Goal: Task Accomplishment & Management: Use online tool/utility

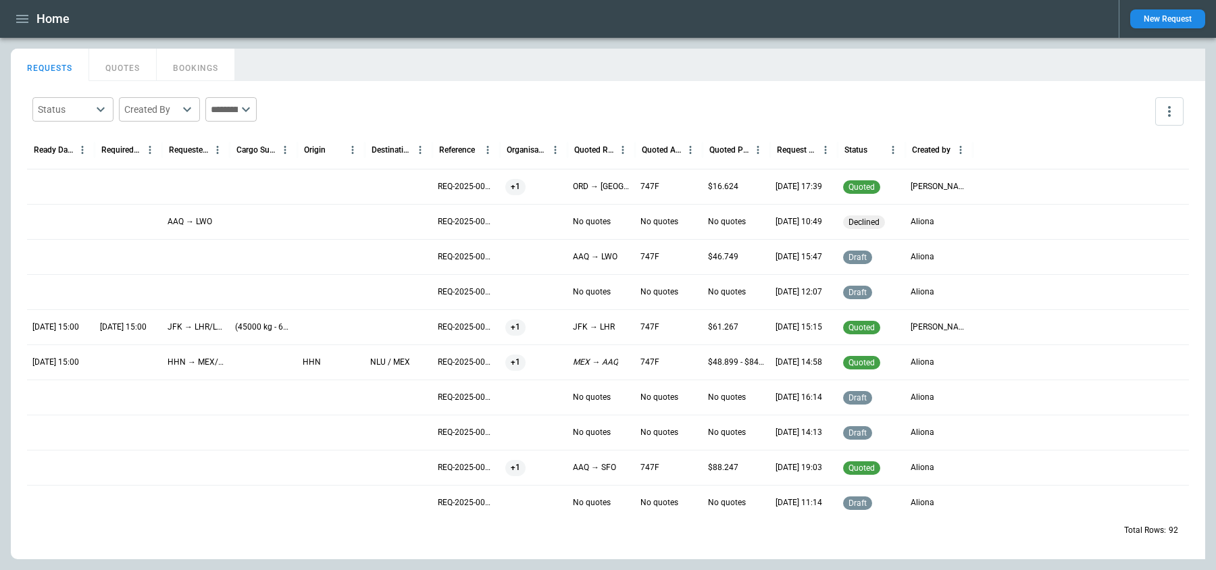
click at [26, 26] on icon "button" at bounding box center [22, 19] width 16 height 16
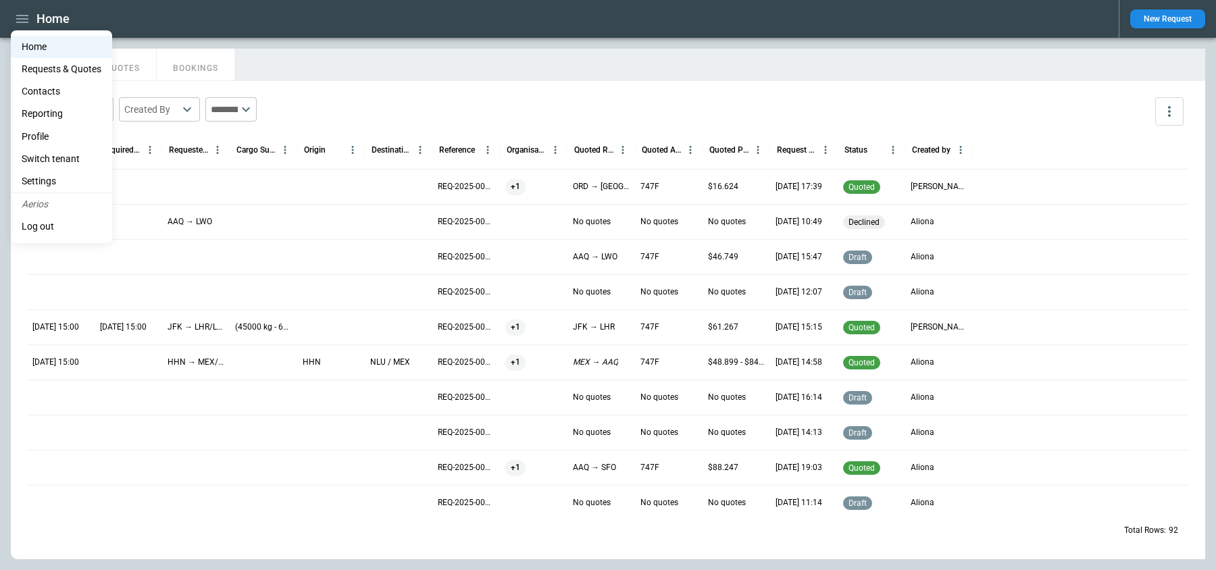
click at [61, 160] on li "Switch tenant" at bounding box center [61, 159] width 101 height 22
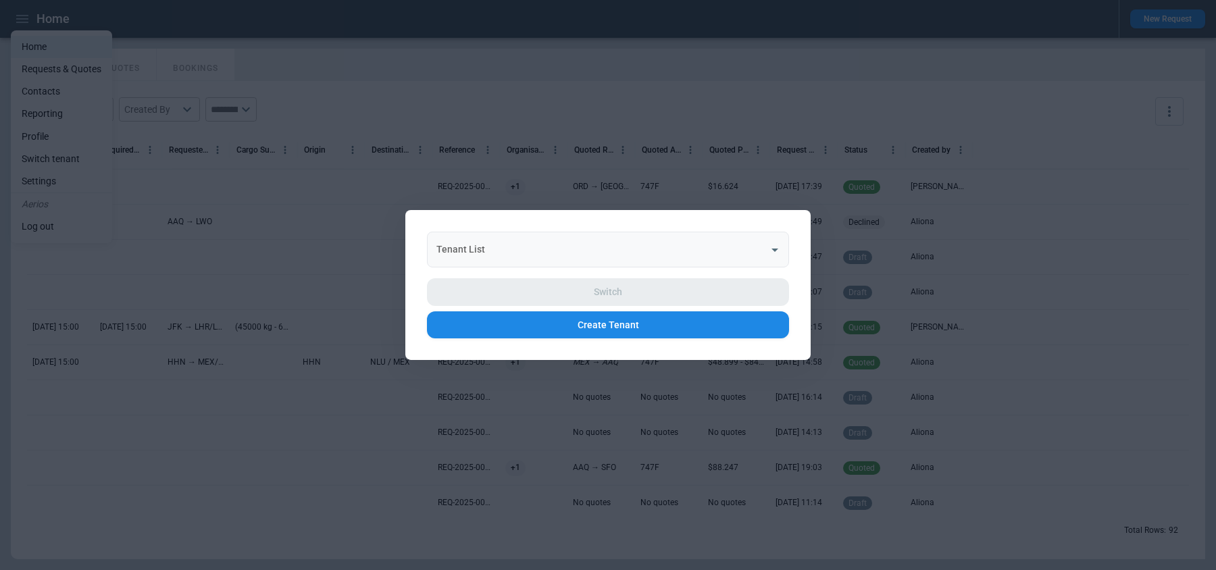
click at [725, 255] on input "Tenant List" at bounding box center [598, 250] width 330 height 24
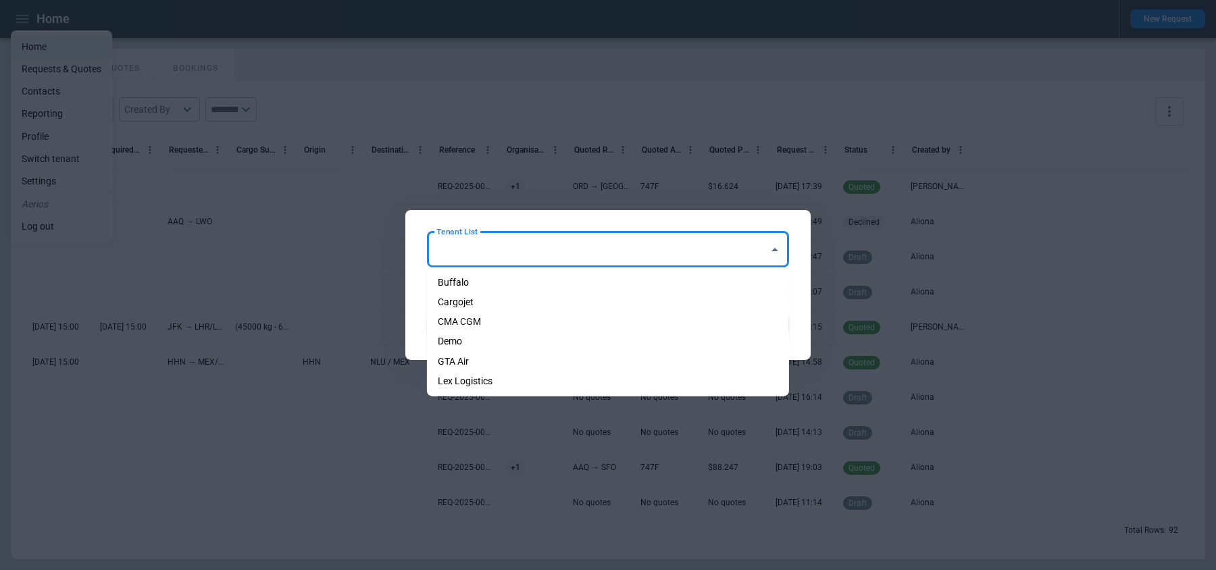
click at [573, 302] on li "Cargojet" at bounding box center [608, 303] width 362 height 20
type input "********"
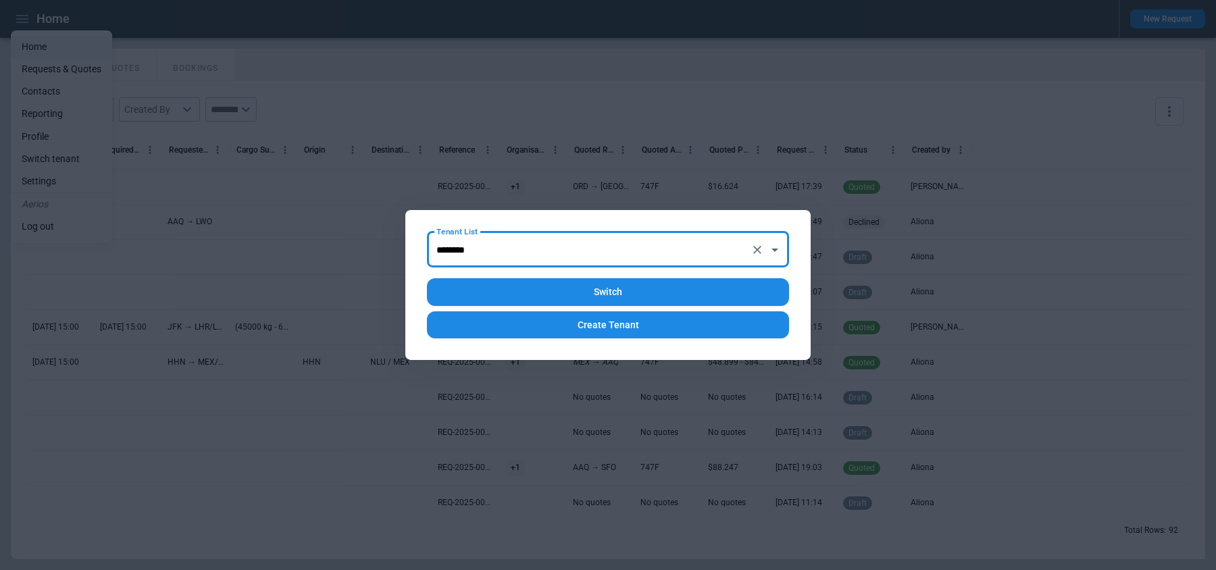
click at [611, 293] on button "Switch" at bounding box center [608, 292] width 362 height 28
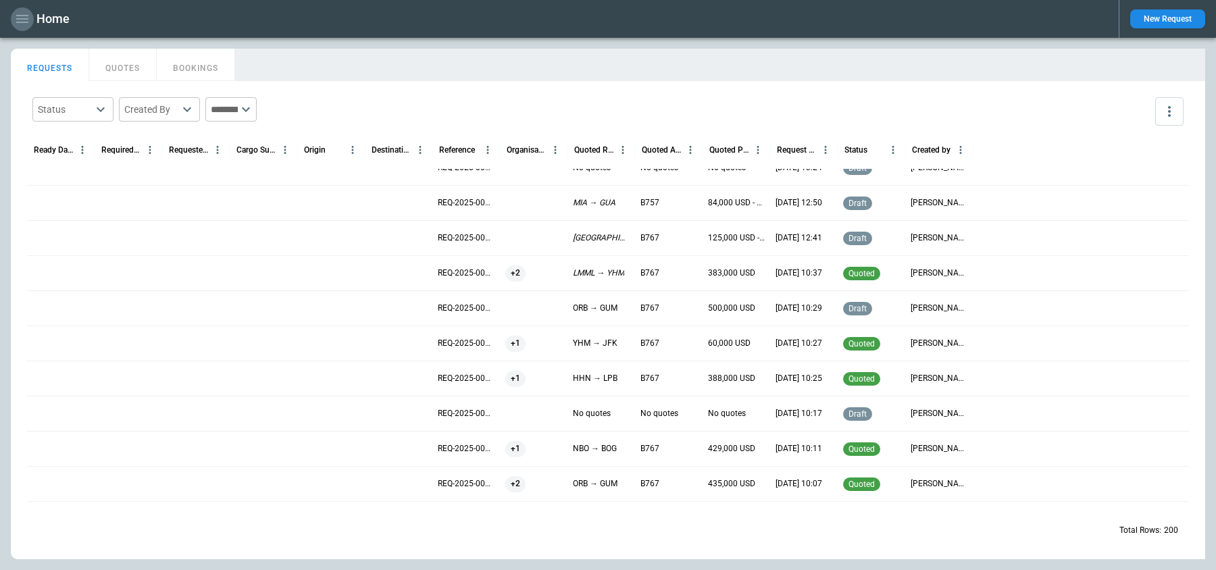
click at [18, 21] on icon "button" at bounding box center [22, 19] width 16 height 16
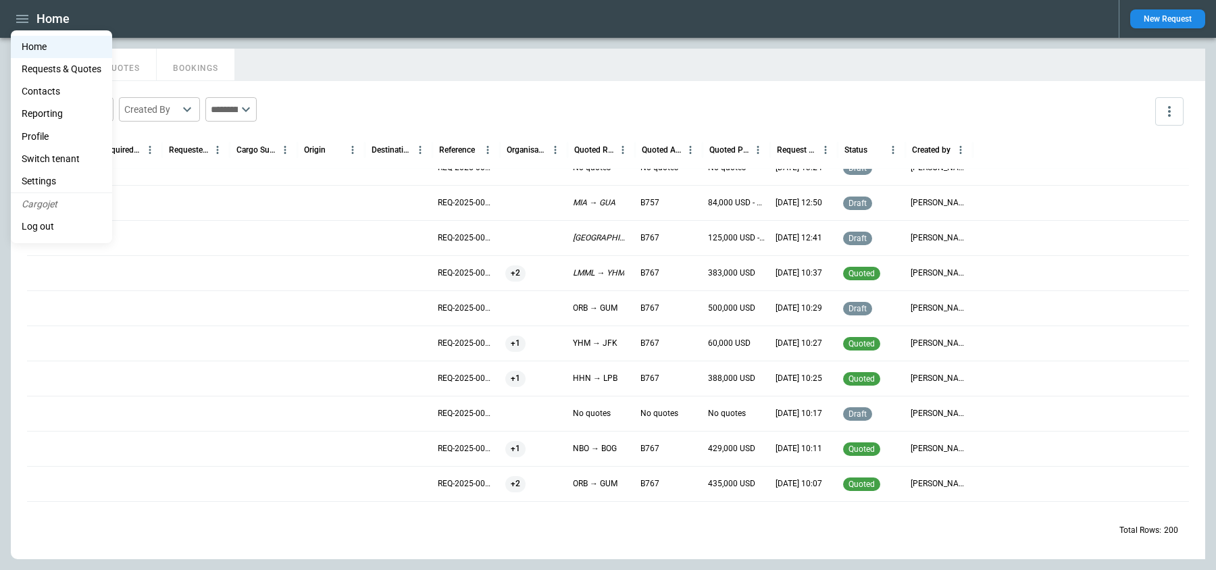
click at [60, 157] on li "Switch tenant" at bounding box center [61, 159] width 101 height 22
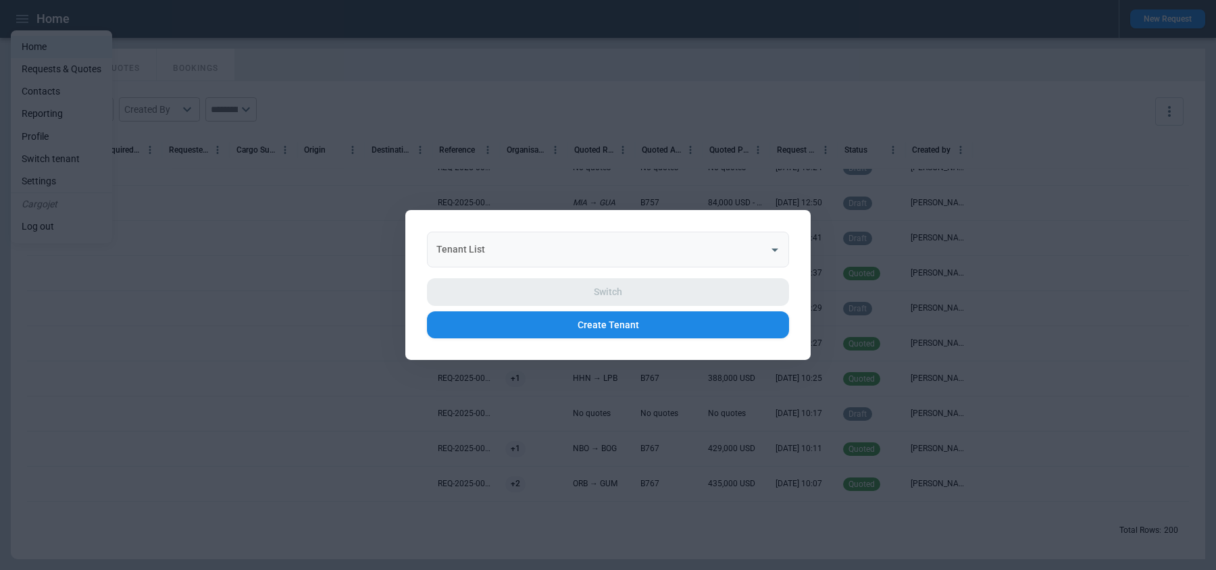
click at [516, 241] on input "Tenant List" at bounding box center [598, 250] width 330 height 24
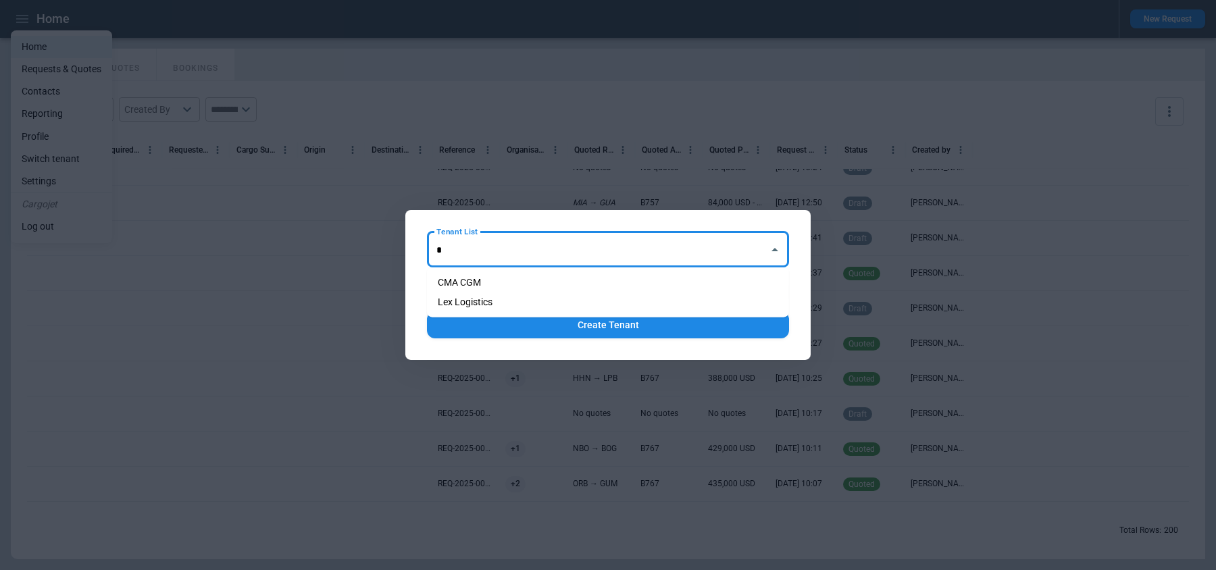
type input "*"
click at [407, 104] on div at bounding box center [608, 285] width 1216 height 570
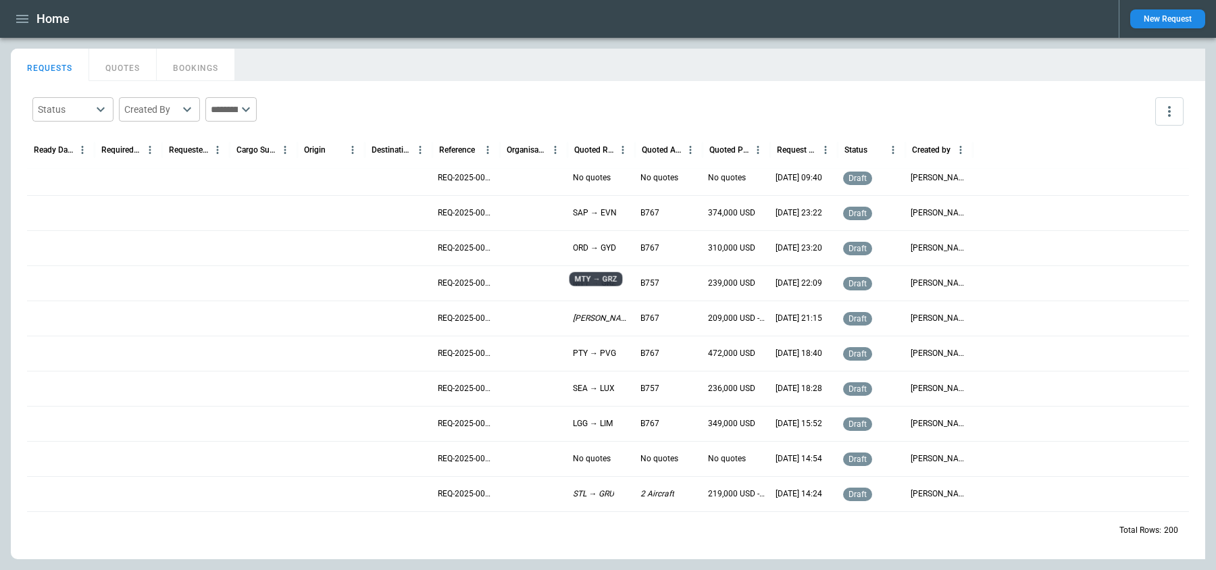
scroll to position [3838, 0]
click at [606, 287] on p "MTY → GRZ" at bounding box center [594, 283] width 43 height 11
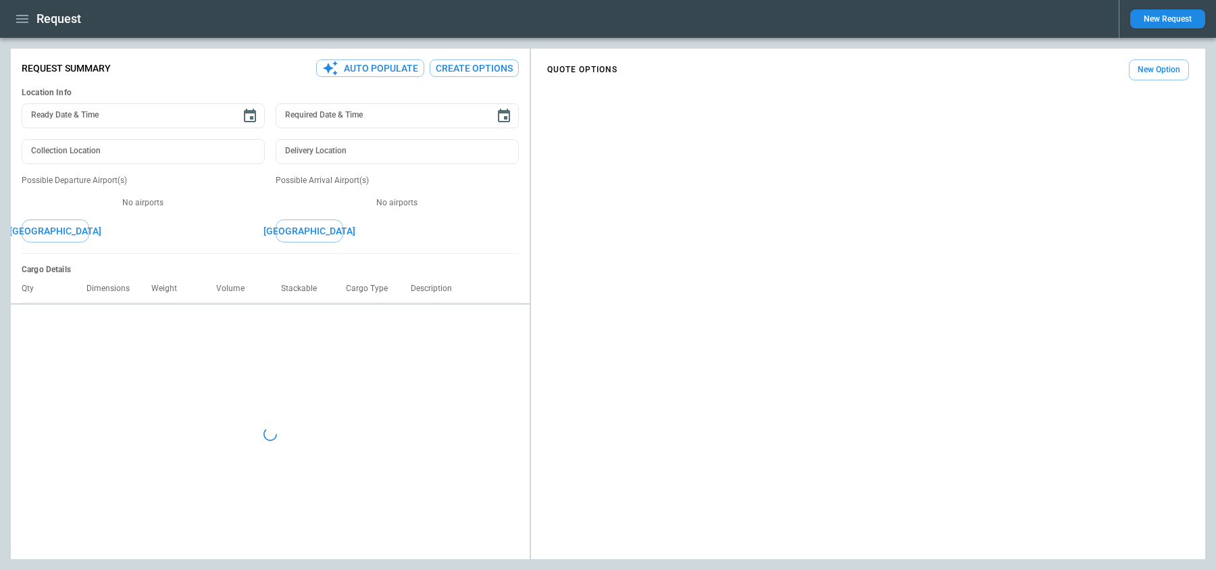
type textarea "*"
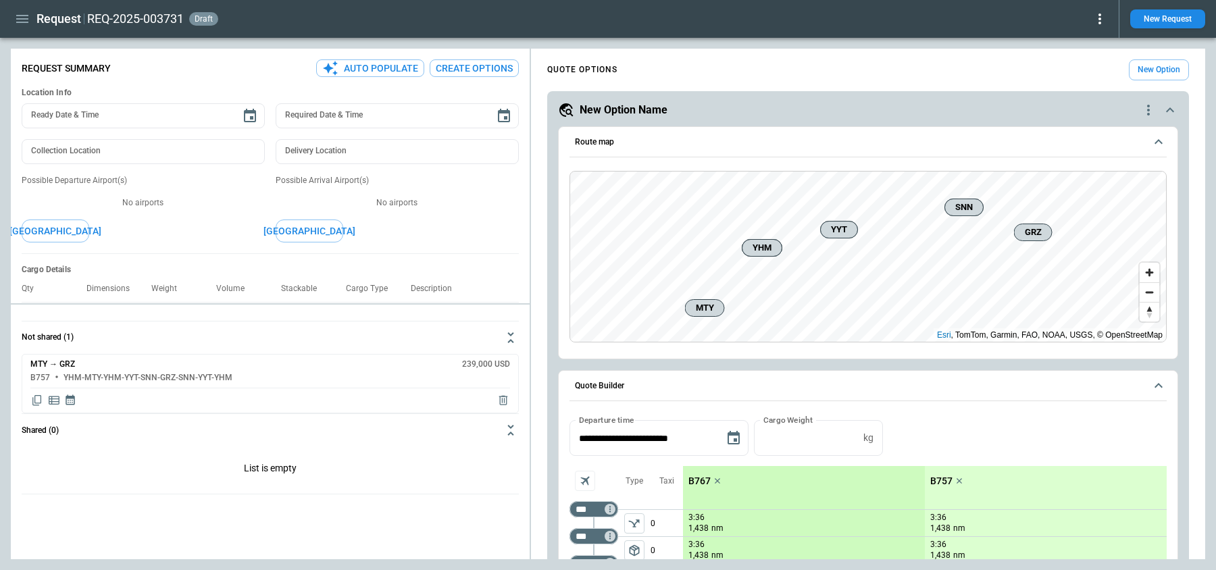
click at [20, 18] on icon "button" at bounding box center [22, 19] width 12 height 8
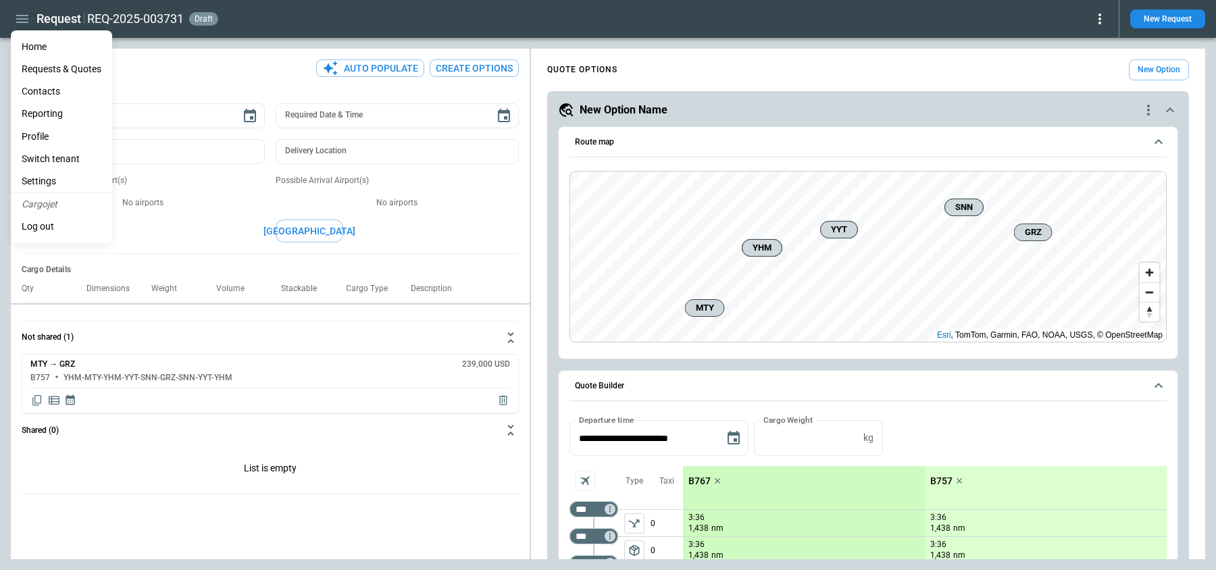
click at [32, 45] on li "Home" at bounding box center [61, 47] width 101 height 22
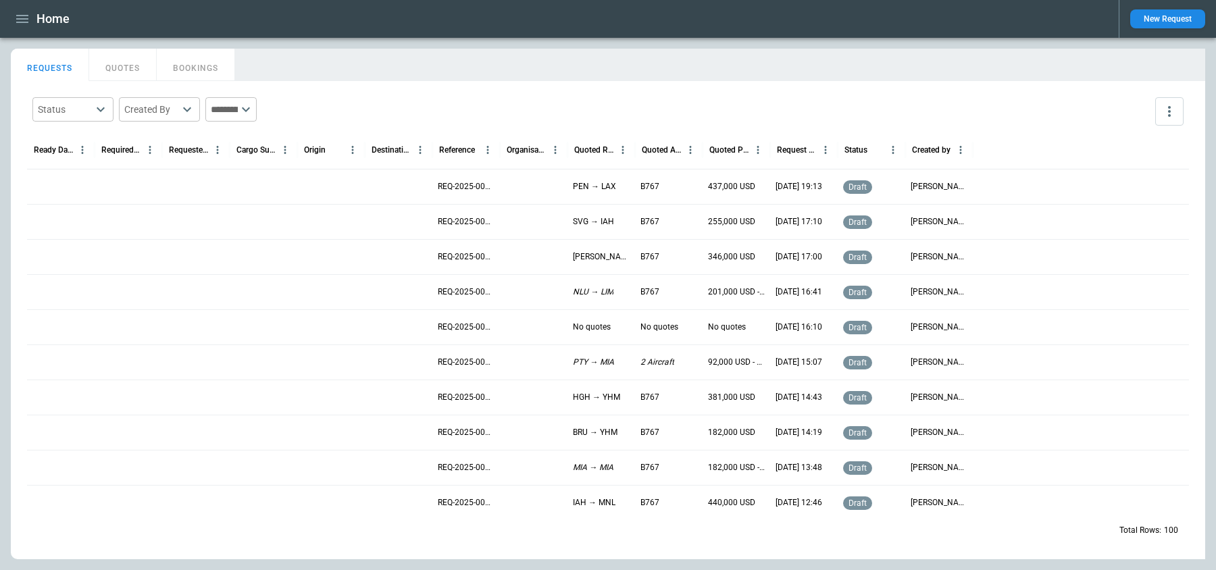
click at [25, 25] on icon "button" at bounding box center [22, 19] width 16 height 16
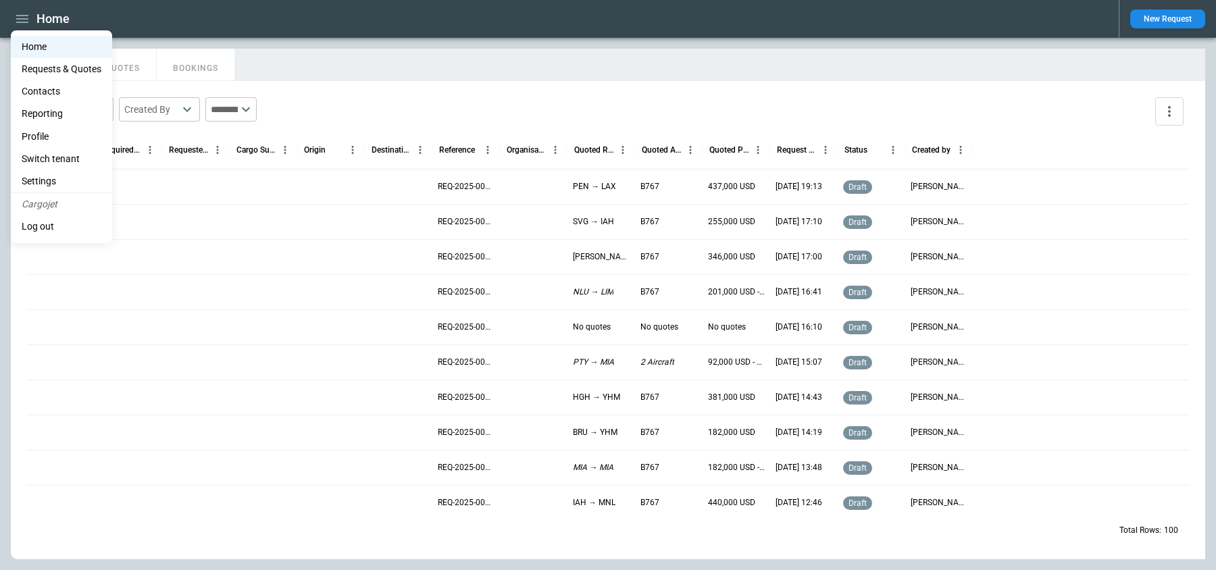
click at [57, 160] on li "Switch tenant" at bounding box center [61, 159] width 101 height 22
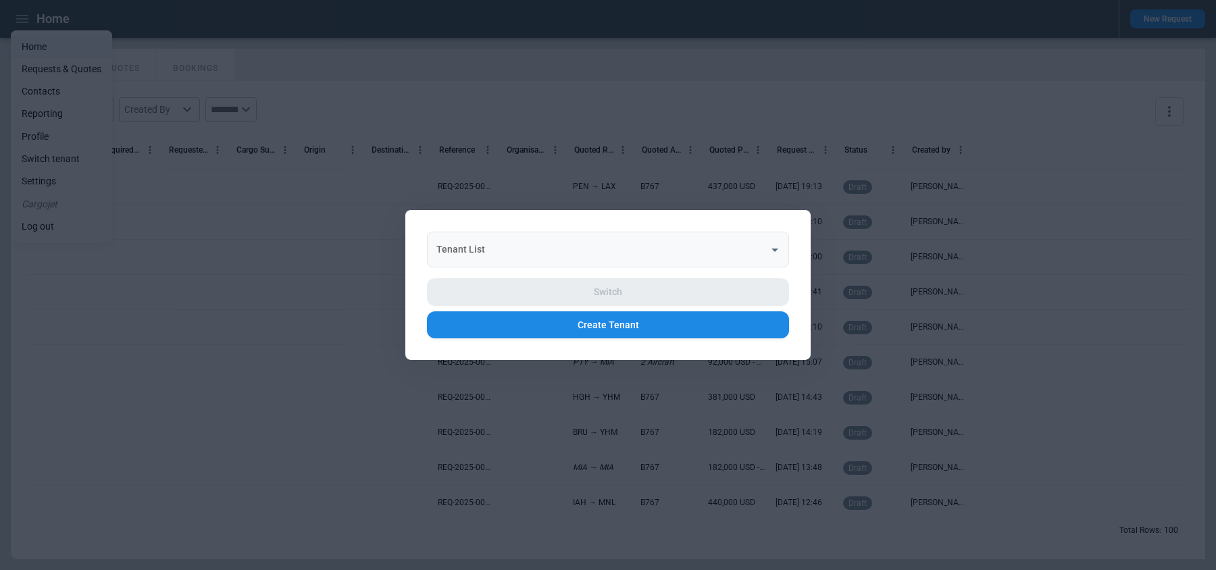
click at [590, 262] on div "Tenant List" at bounding box center [608, 250] width 362 height 36
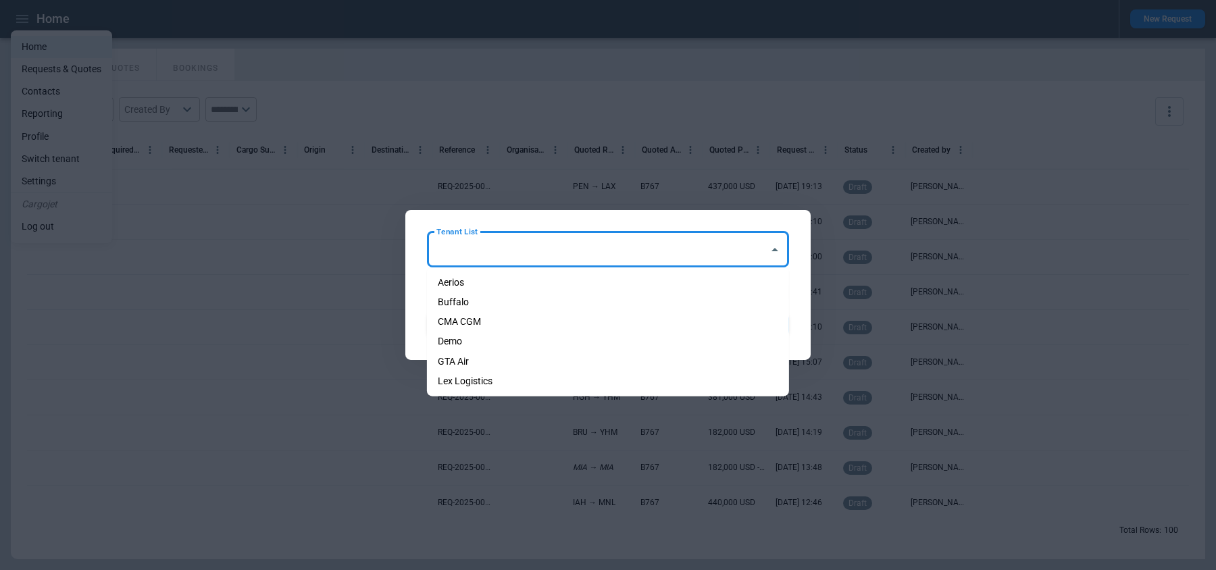
click at [559, 289] on li "Aerios" at bounding box center [608, 283] width 362 height 20
type input "******"
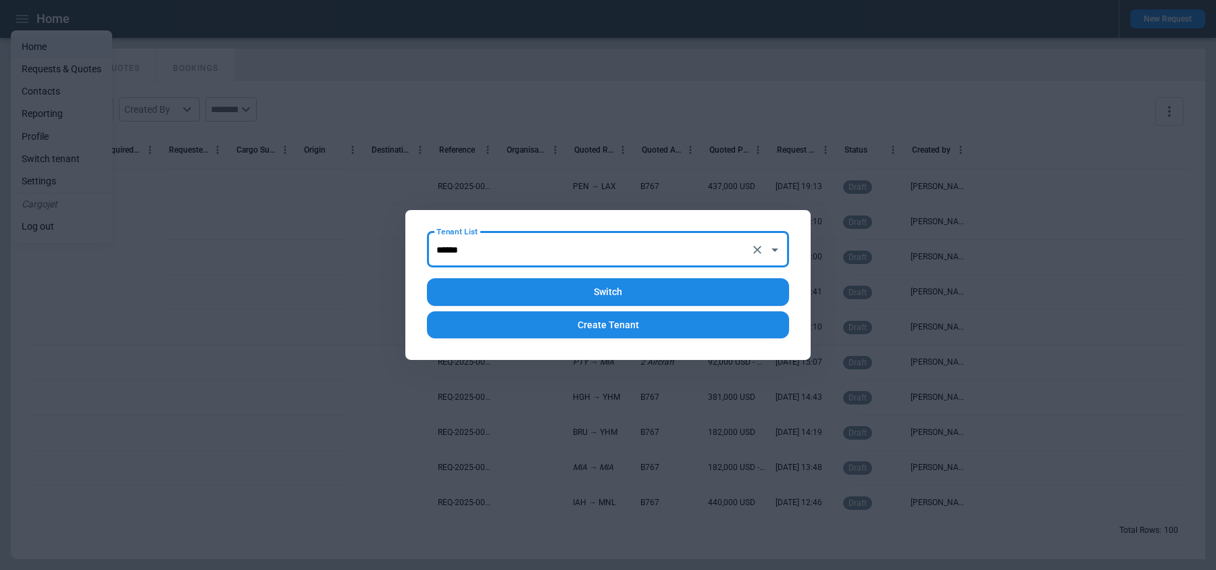
click at [576, 294] on button "Switch" at bounding box center [608, 292] width 362 height 28
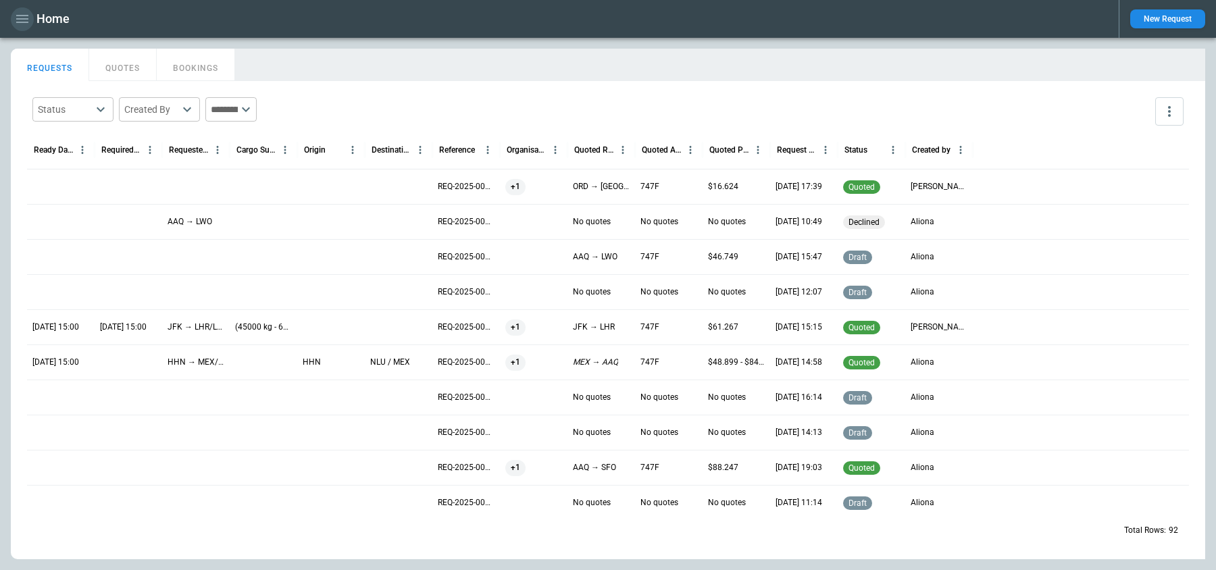
click at [30, 25] on button "button" at bounding box center [22, 19] width 23 height 24
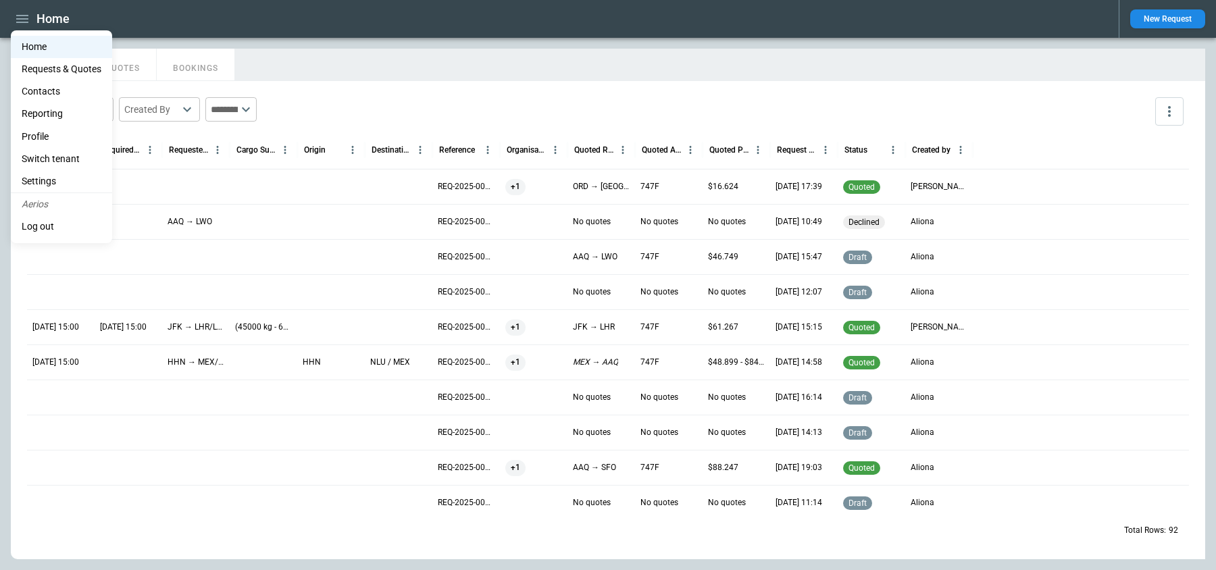
click at [65, 163] on li "Switch tenant" at bounding box center [61, 159] width 101 height 22
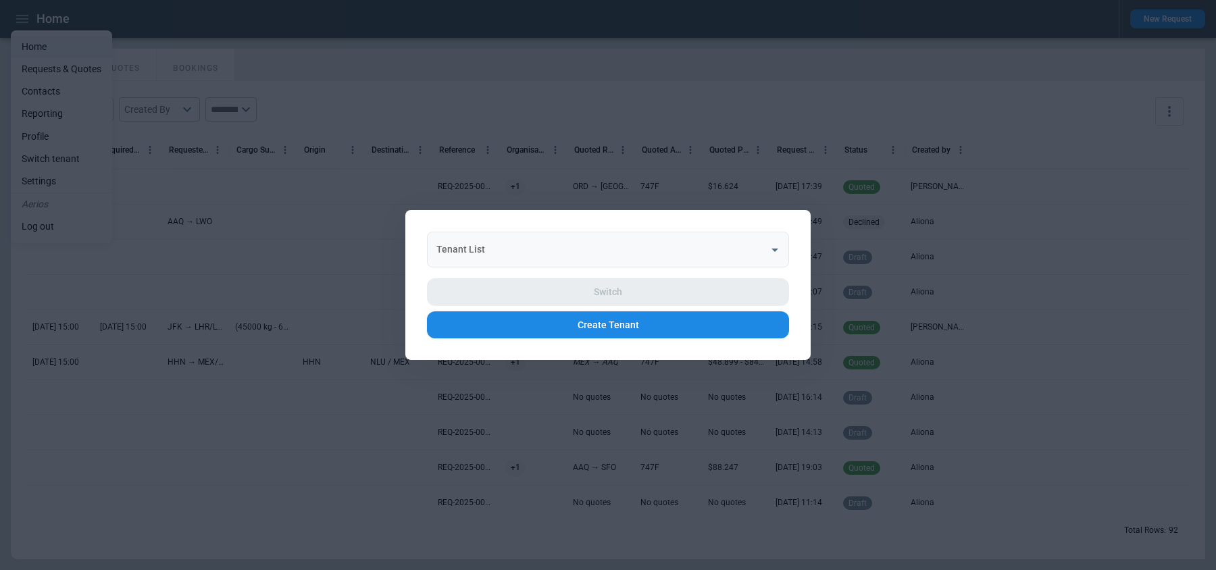
click at [553, 253] on input "Tenant List" at bounding box center [598, 250] width 330 height 24
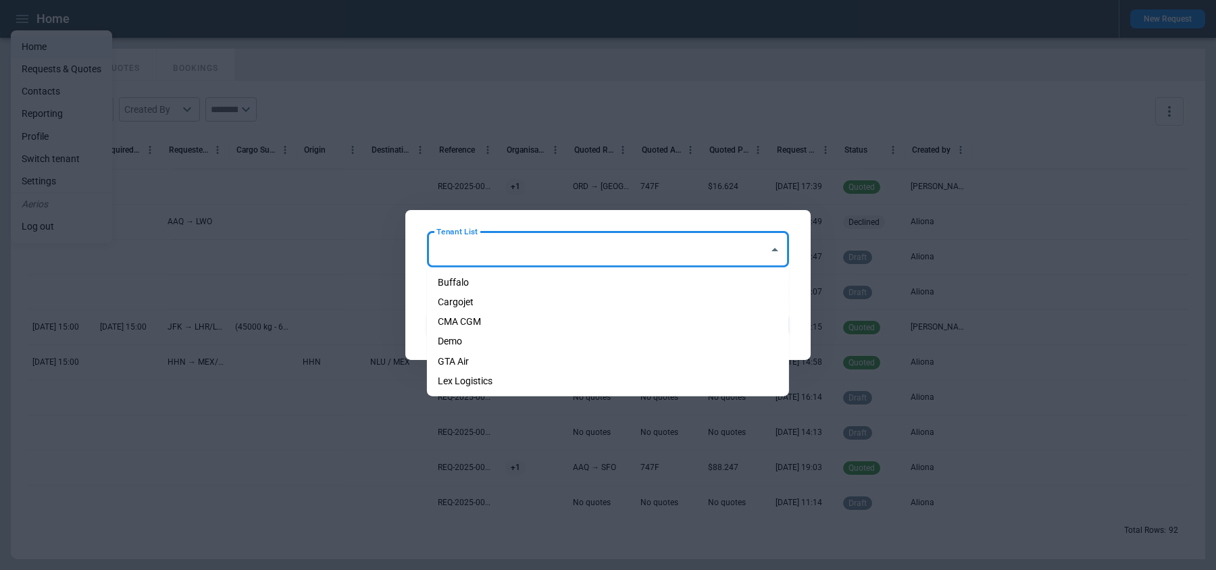
click at [526, 294] on li "Cargojet" at bounding box center [608, 303] width 362 height 20
type input "********"
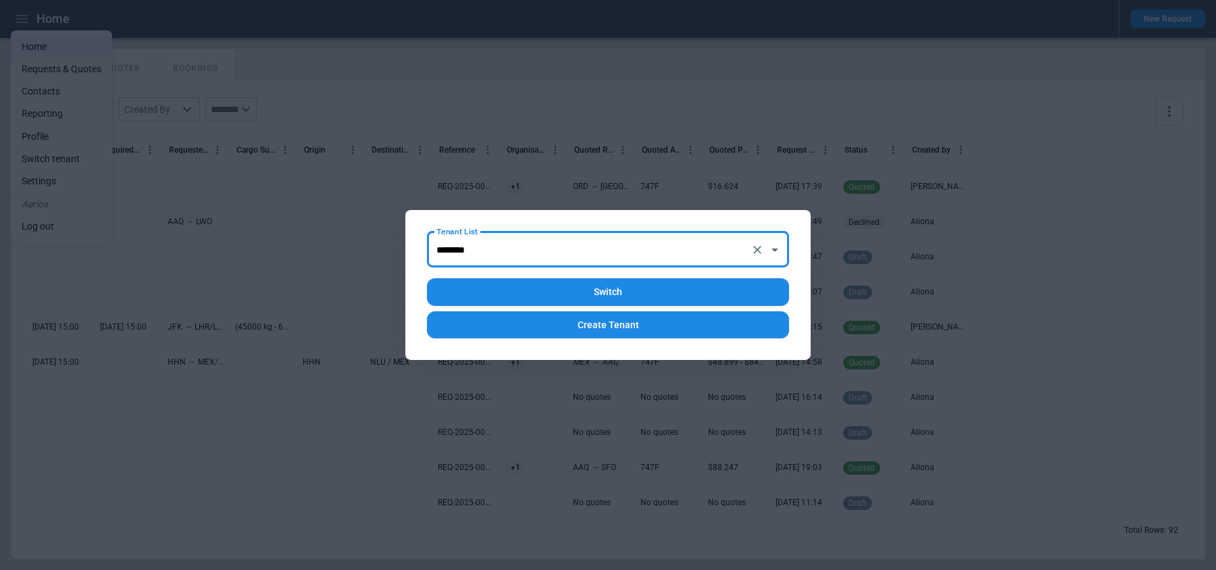
click at [545, 289] on button "Switch" at bounding box center [608, 292] width 362 height 28
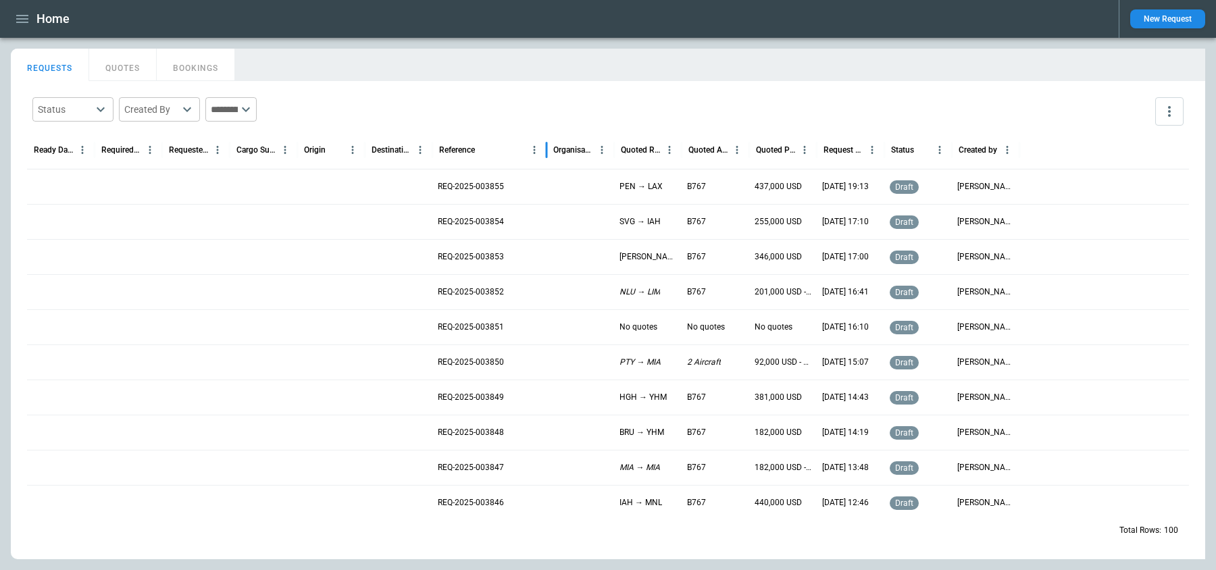
drag, startPoint x: 497, startPoint y: 147, endPoint x: 543, endPoint y: 147, distance: 46.6
click at [543, 147] on div at bounding box center [546, 150] width 7 height 38
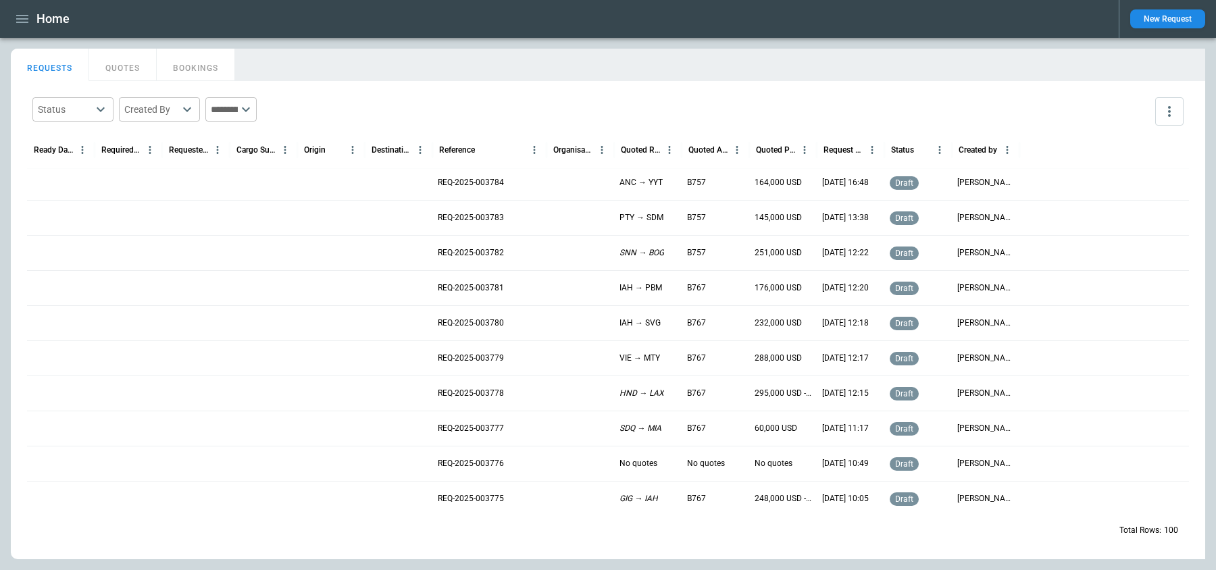
scroll to position [2521, 0]
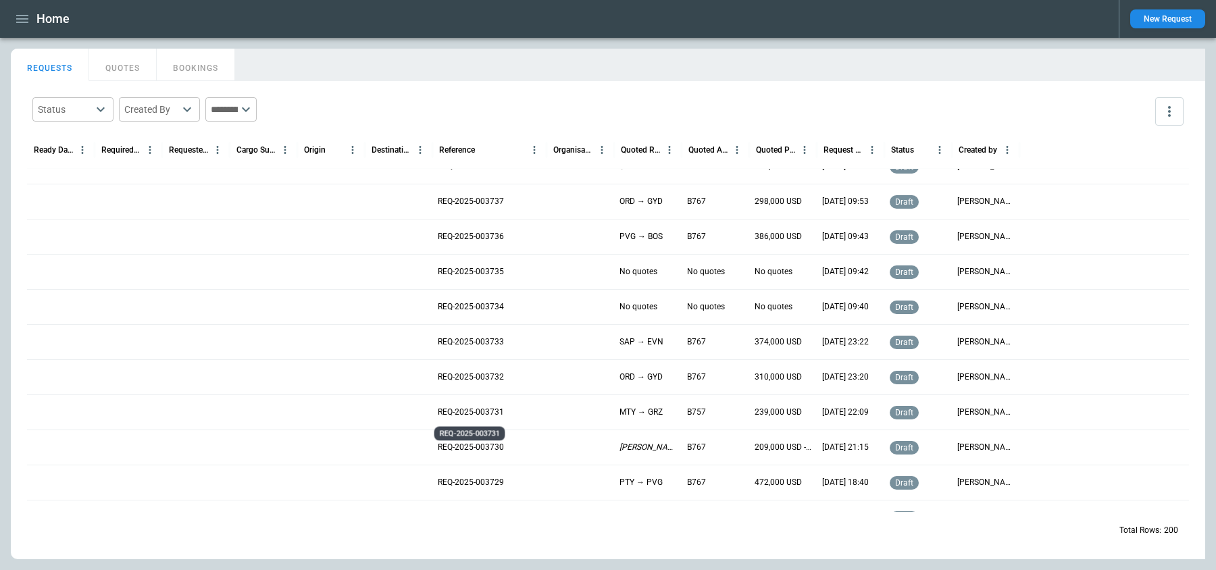
click at [476, 407] on p "REQ-2025-003731" at bounding box center [471, 412] width 66 height 11
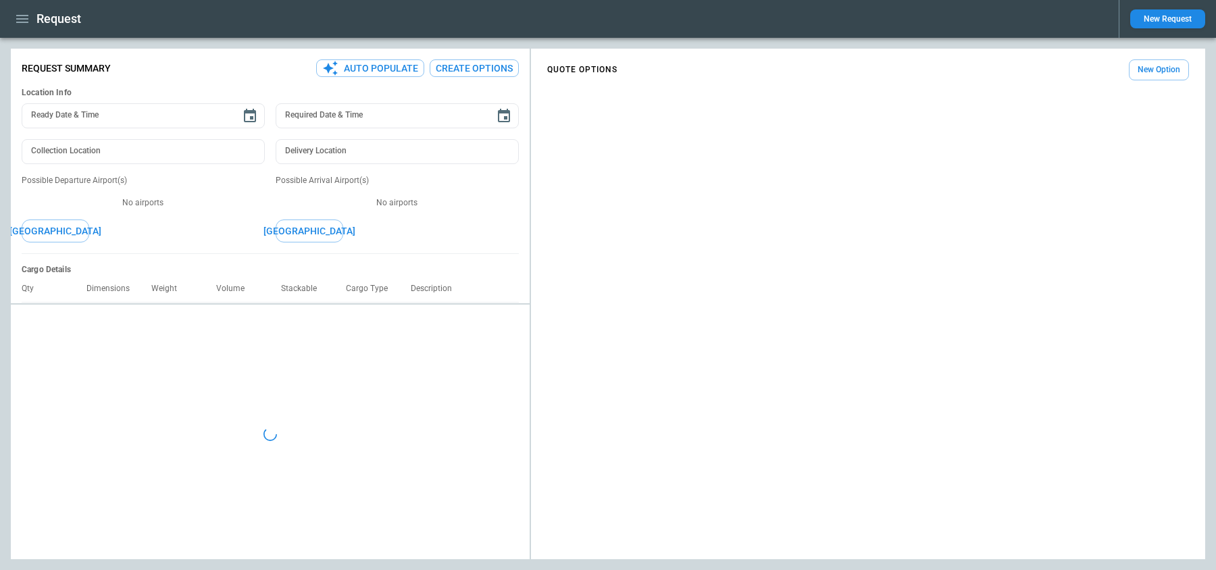
type textarea "*"
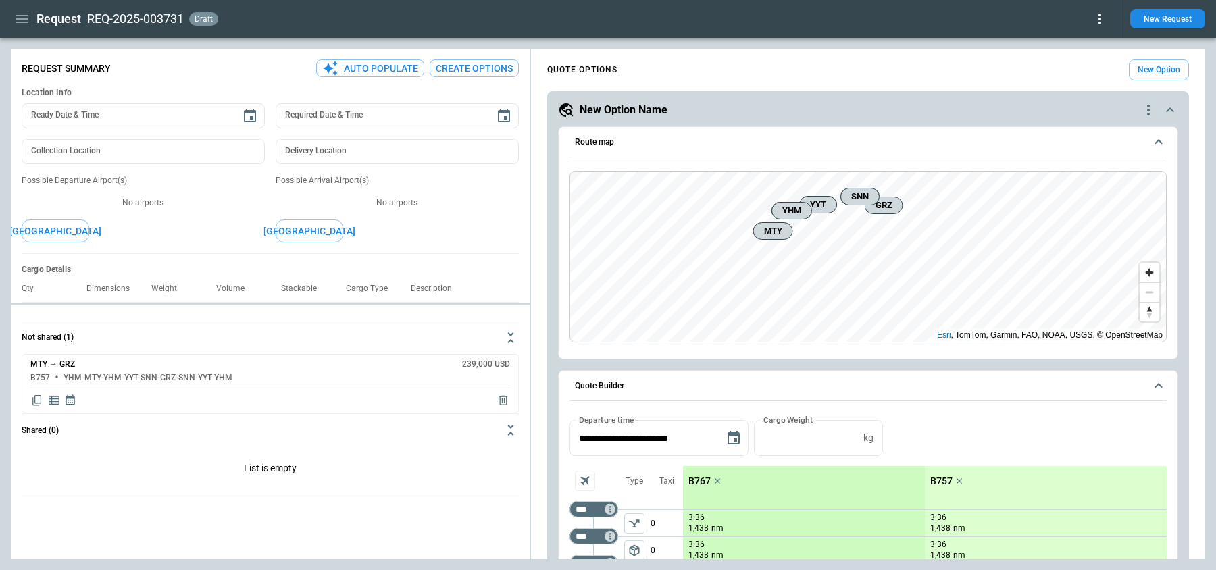
click at [57, 401] on icon "Display detailed quote content" at bounding box center [54, 400] width 11 height 8
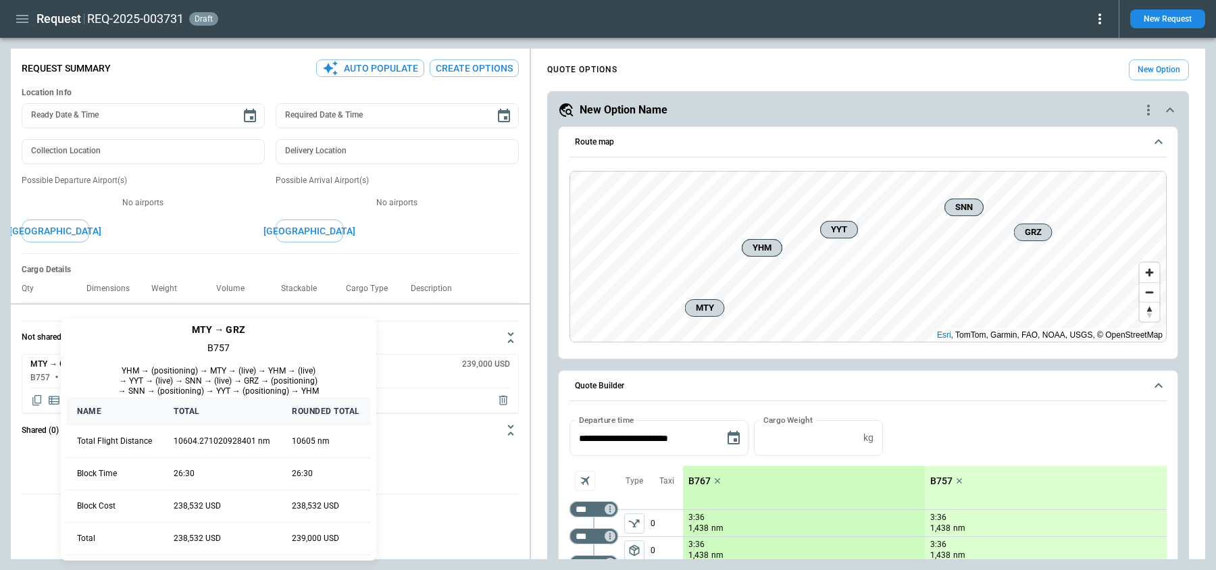
click at [389, 327] on div at bounding box center [608, 285] width 1216 height 570
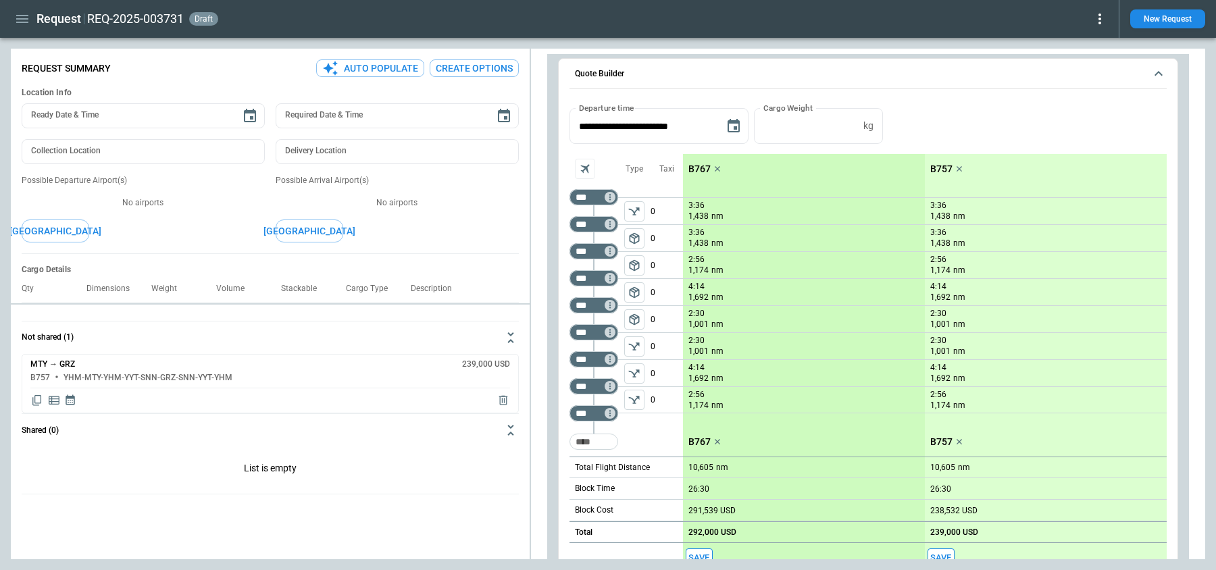
scroll to position [313, 0]
click at [36, 403] on icon "Copy quote content" at bounding box center [37, 401] width 14 height 14
click at [18, 24] on icon "button" at bounding box center [22, 19] width 16 height 16
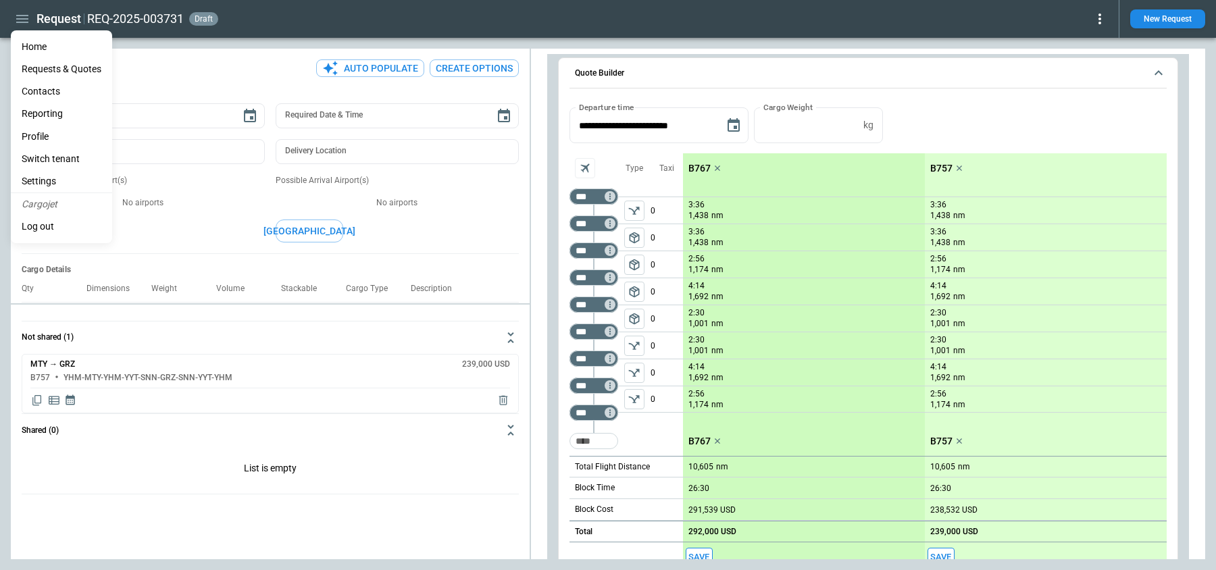
click at [29, 47] on li "Home" at bounding box center [61, 47] width 101 height 22
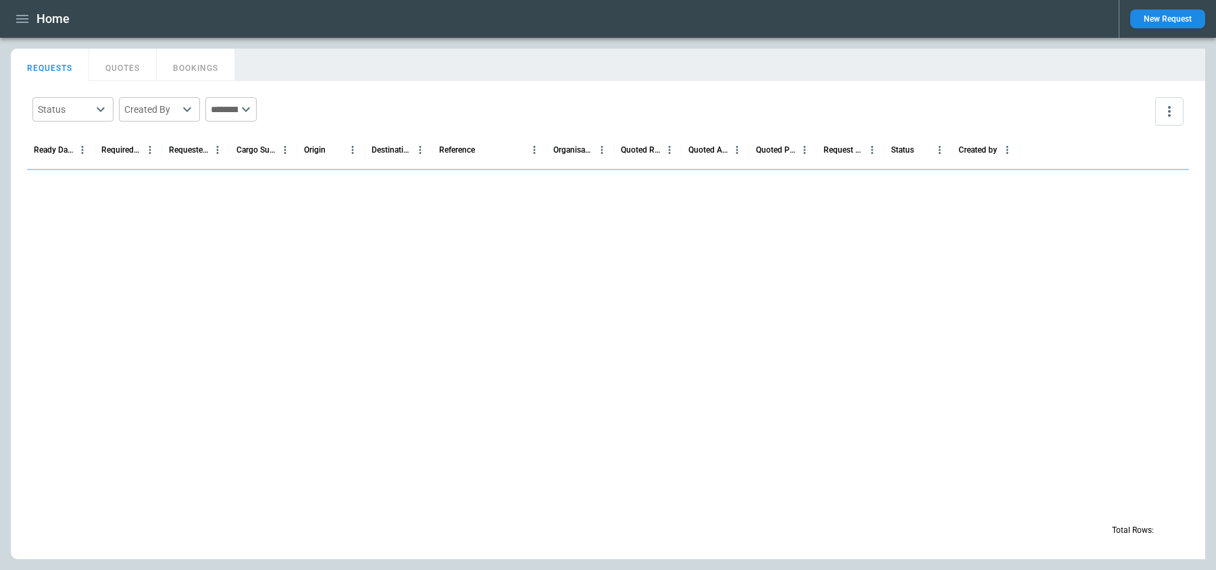
click at [24, 16] on icon "button" at bounding box center [22, 19] width 12 height 8
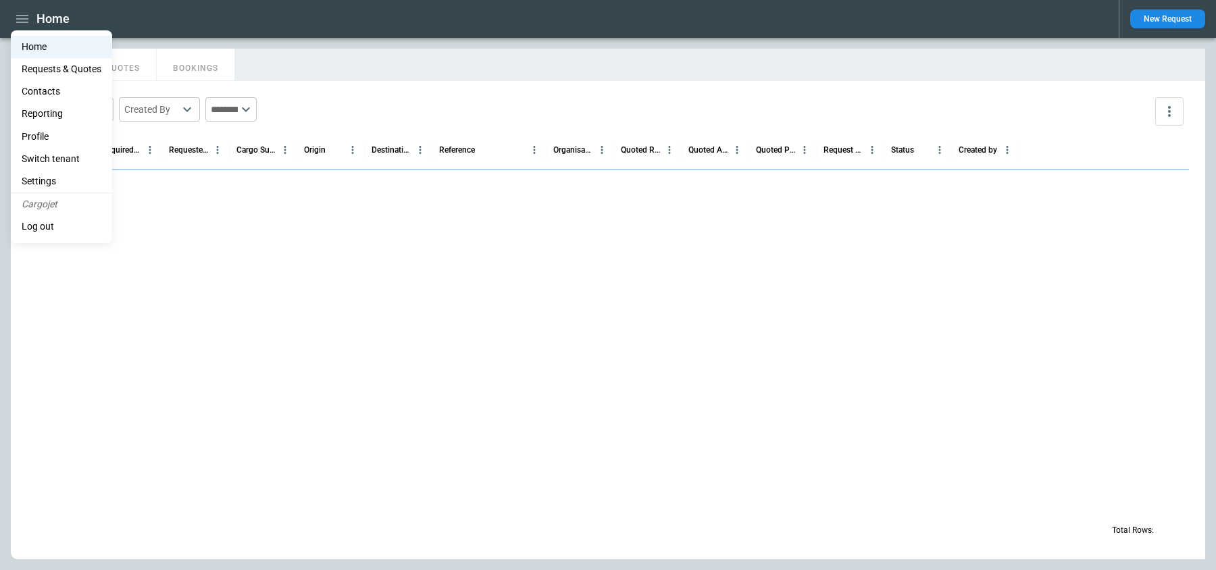
click at [53, 155] on li "Switch tenant" at bounding box center [61, 159] width 101 height 22
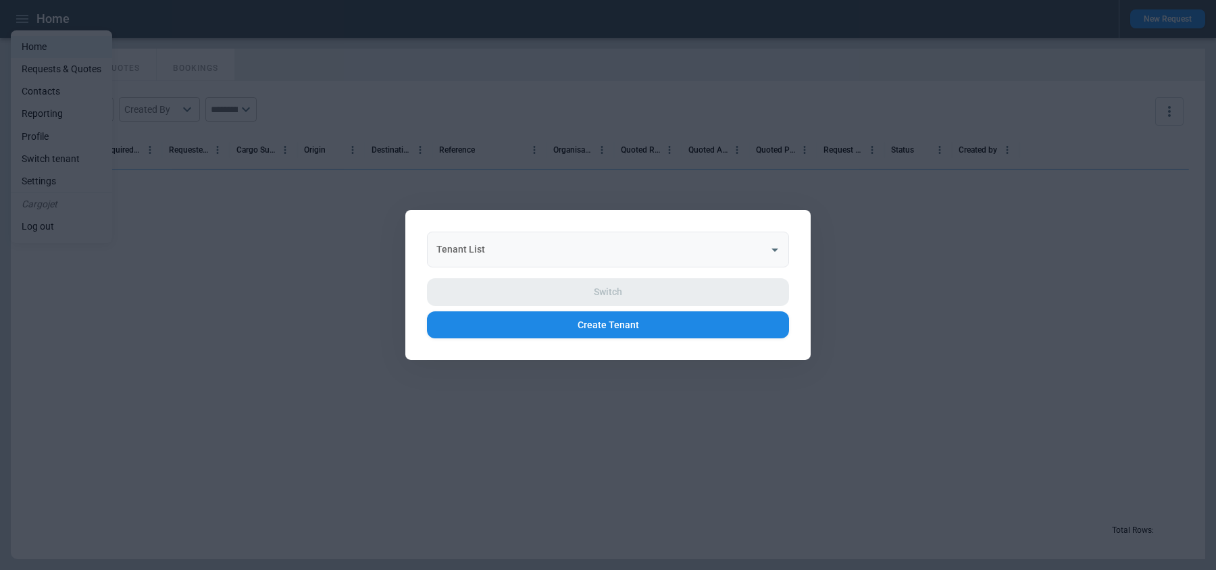
click at [588, 250] on input "Tenant List" at bounding box center [598, 250] width 330 height 24
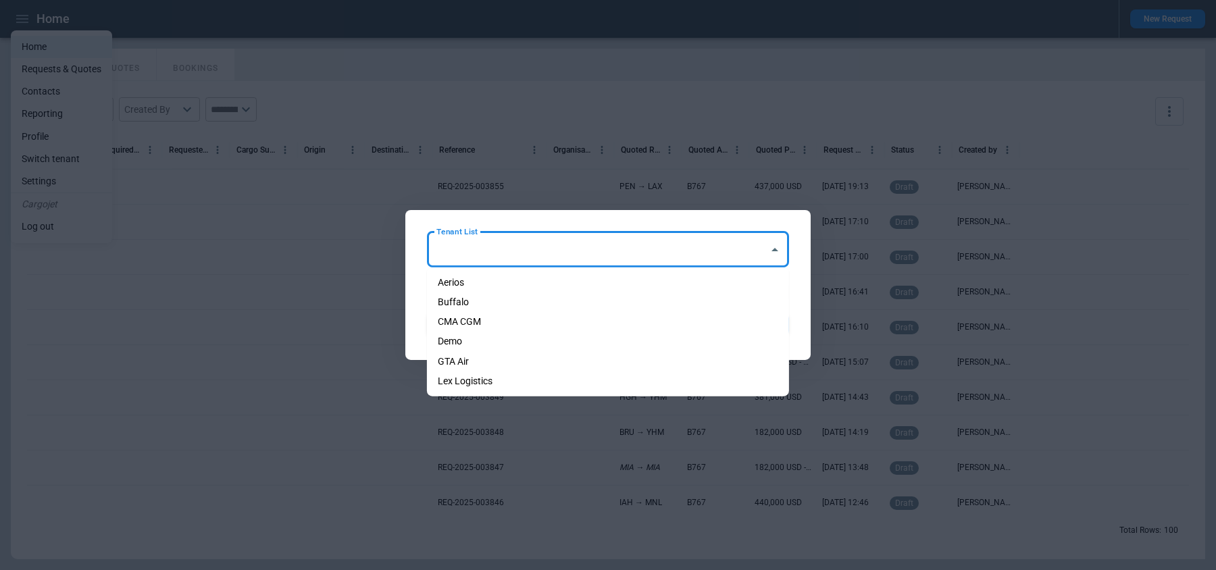
click at [562, 280] on li "Aerios" at bounding box center [608, 283] width 362 height 20
type input "******"
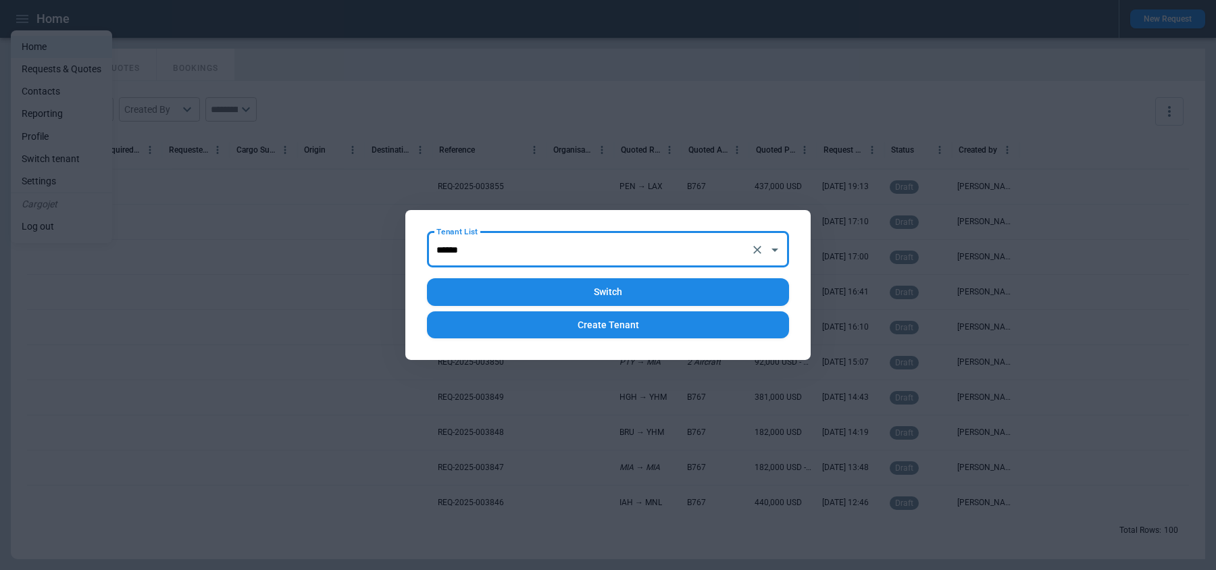
click at [570, 287] on button "Switch" at bounding box center [608, 292] width 362 height 28
